Goal: Task Accomplishment & Management: Use online tool/utility

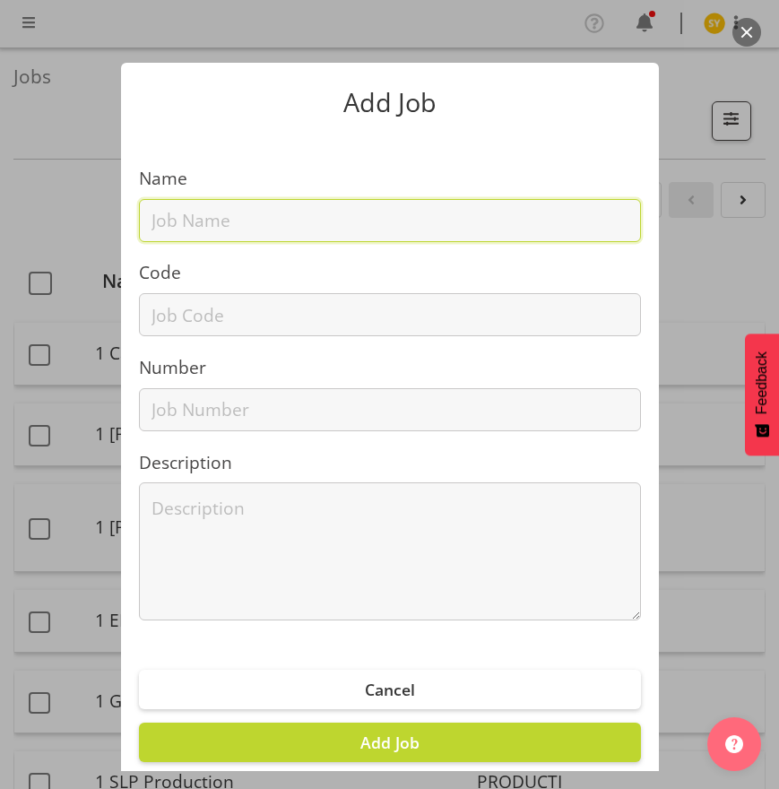
drag, startPoint x: 243, startPoint y: 218, endPoint x: 258, endPoint y: 226, distance: 17.3
click at [243, 219] on input "text" at bounding box center [390, 220] width 502 height 43
paste input "CFO Summit 2025 - CorPlan"
click at [236, 229] on input "CFO Summit 2025 - CorPlan" at bounding box center [390, 220] width 502 height 43
paste input "1250908B"
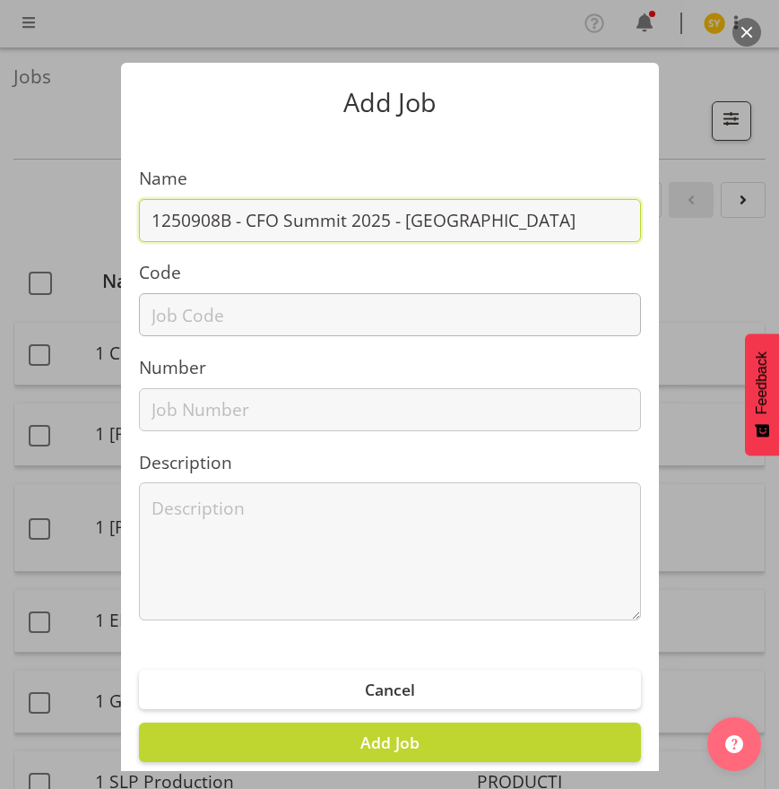
type input "1250908B - CFO Summit 2025 - [GEOGRAPHIC_DATA]"
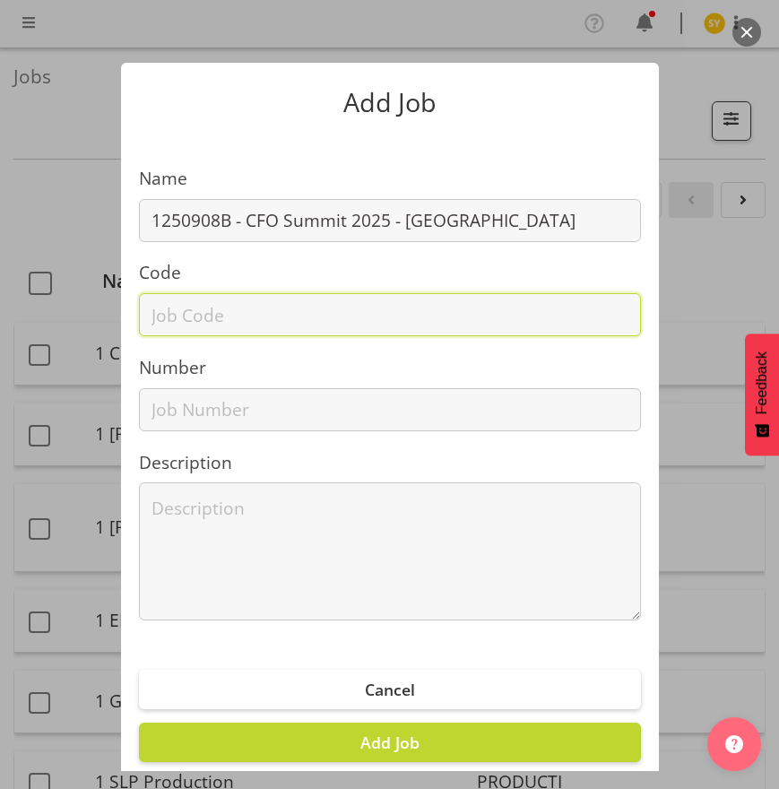
click at [316, 324] on input "text" at bounding box center [390, 314] width 502 height 43
paste input "1250908B"
type input "1250908B"
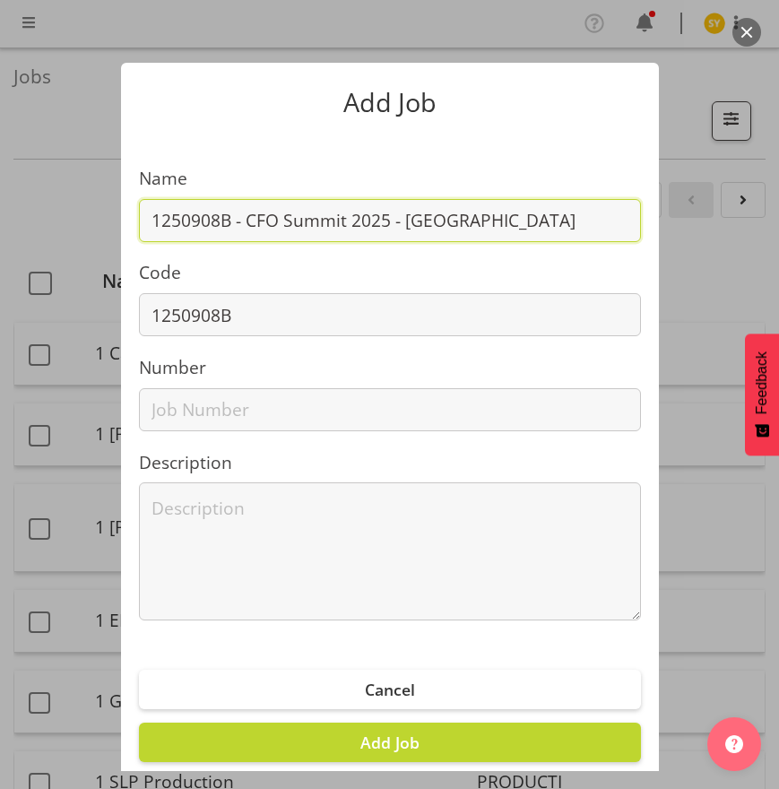
drag, startPoint x: 481, startPoint y: 214, endPoint x: 30, endPoint y: 239, distance: 451.8
click at [30, 239] on div "Add Job Name 1250908B - CFO Summit 2025 - CorPlan Code 1250908B Number Descript…" at bounding box center [389, 394] width 779 height 753
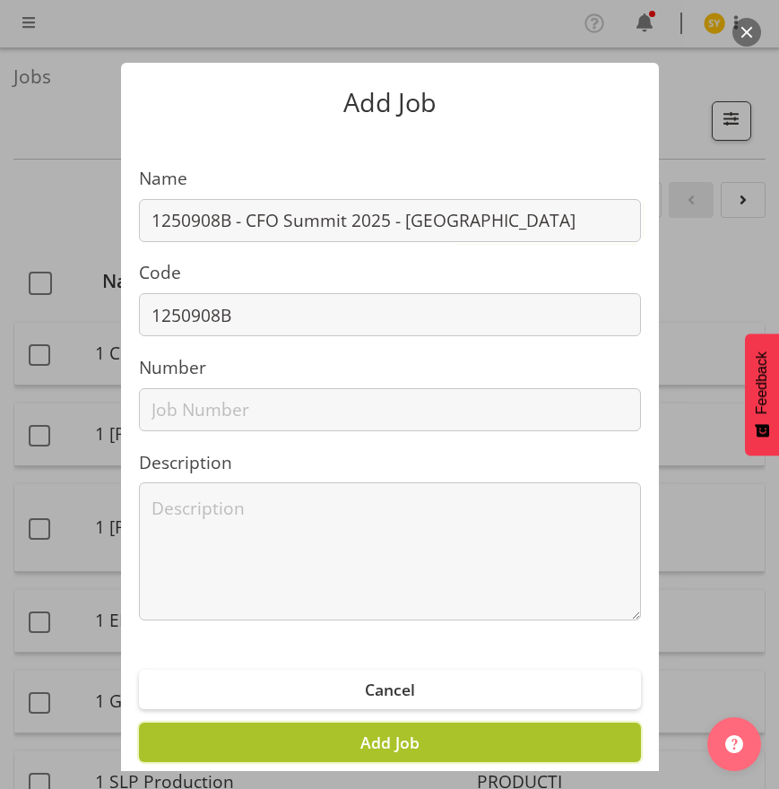
click at [418, 751] on button "Add Job" at bounding box center [390, 742] width 502 height 39
